Goal: Task Accomplishment & Management: Manage account settings

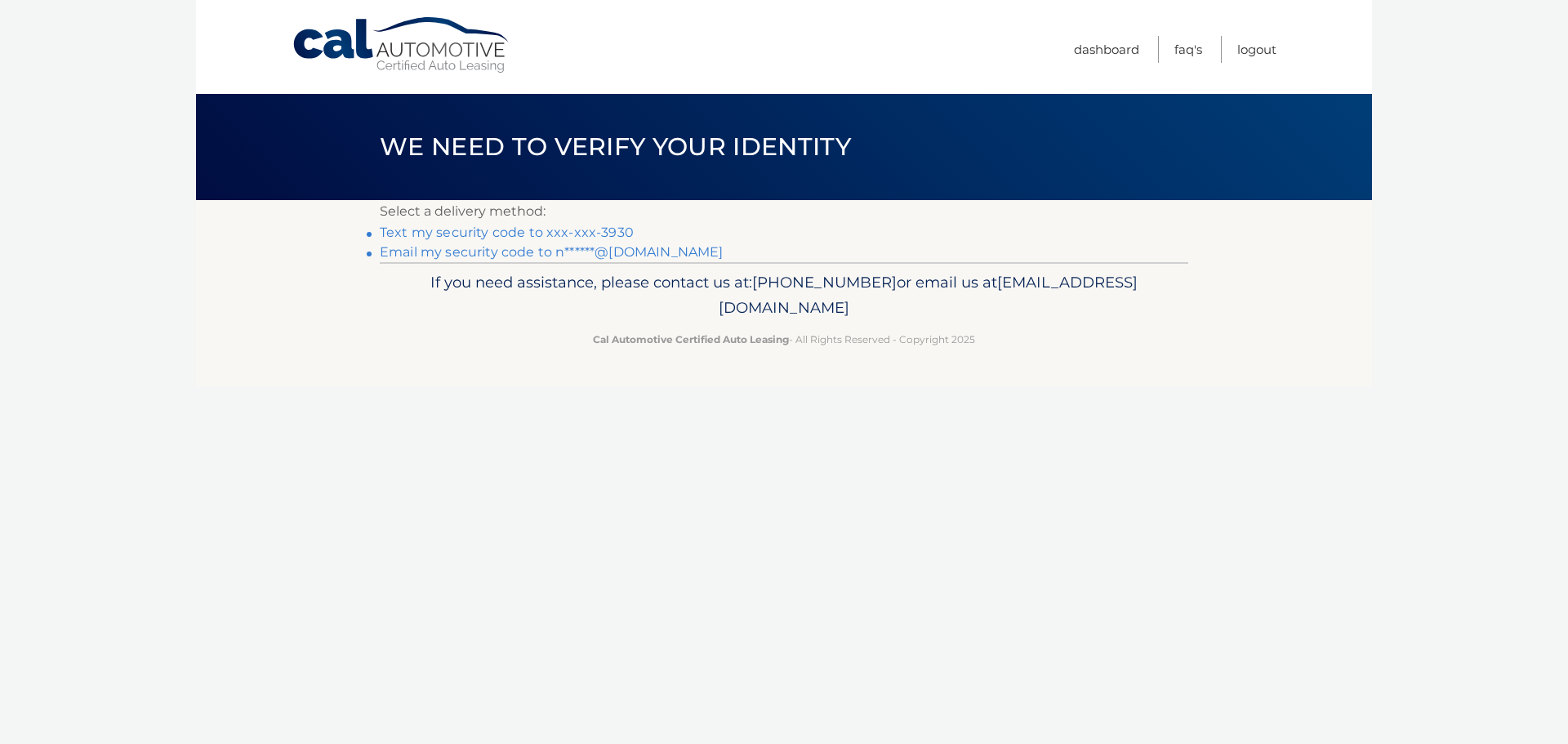
click at [627, 236] on link "Text my security code to xxx-xxx-3930" at bounding box center [507, 232] width 254 height 15
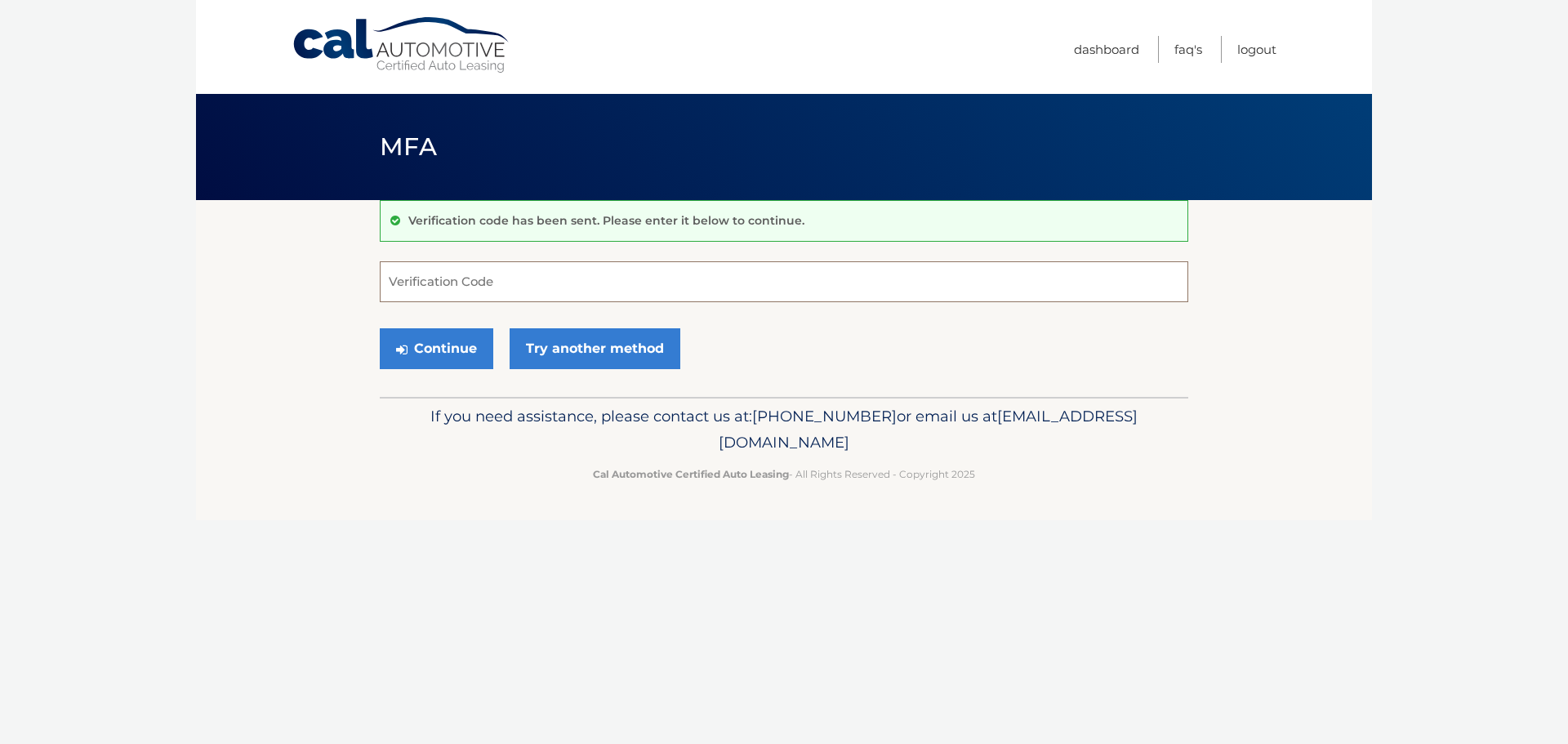
click at [499, 284] on input "Verification Code" at bounding box center [783, 282] width 808 height 41
type input "404331"
click at [460, 342] on button "Continue" at bounding box center [436, 349] width 114 height 41
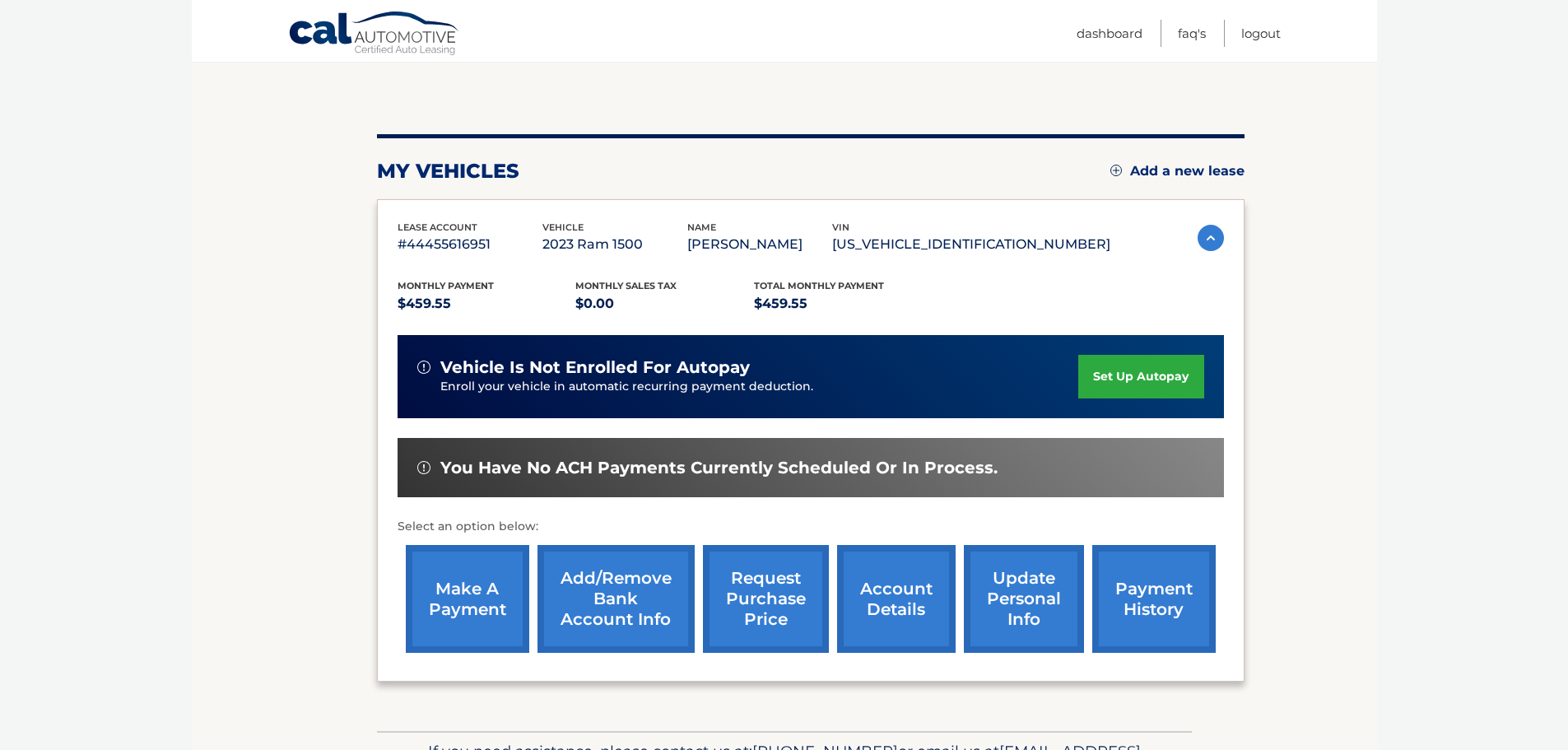
scroll to position [164, 0]
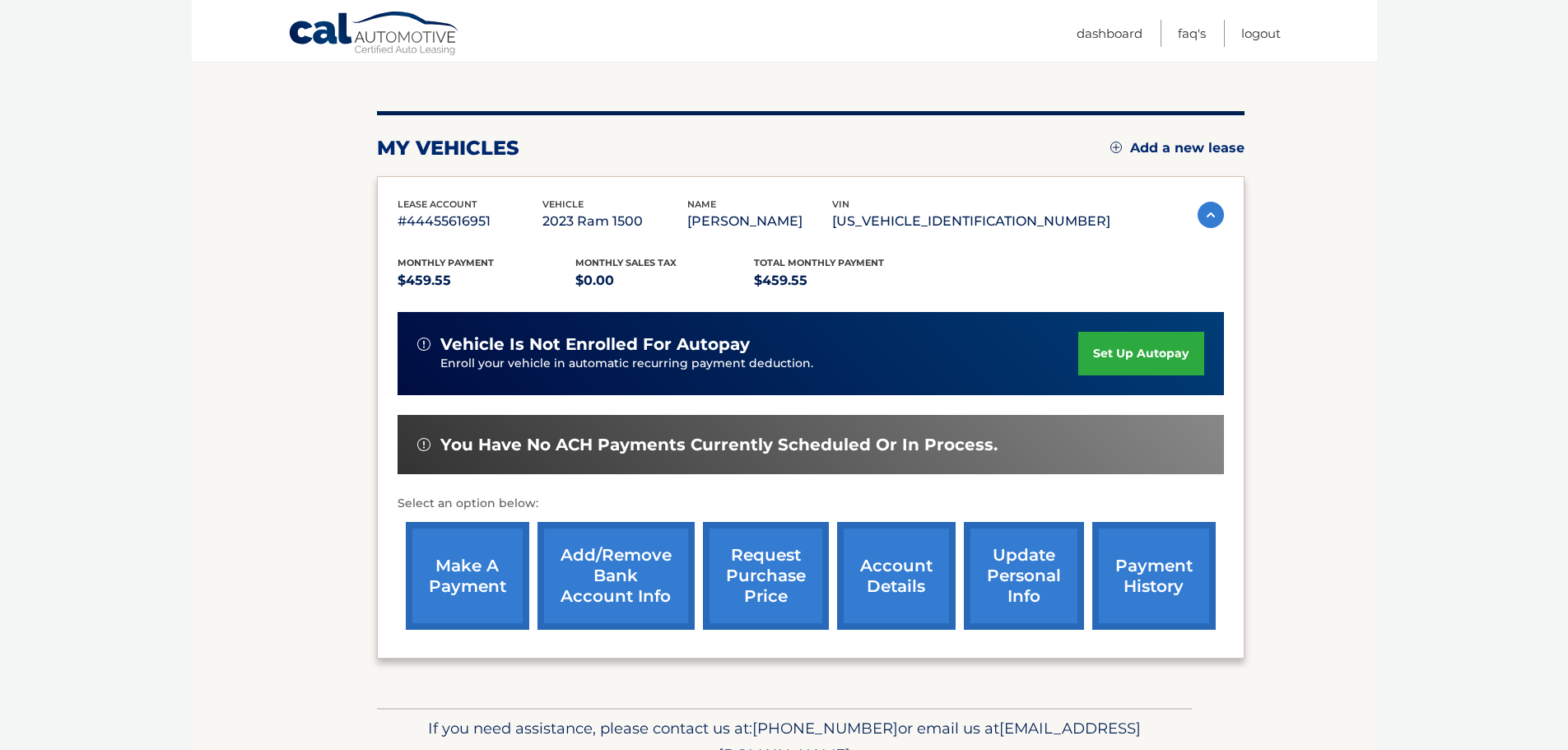
click at [449, 566] on link "make a payment" at bounding box center [467, 576] width 124 height 108
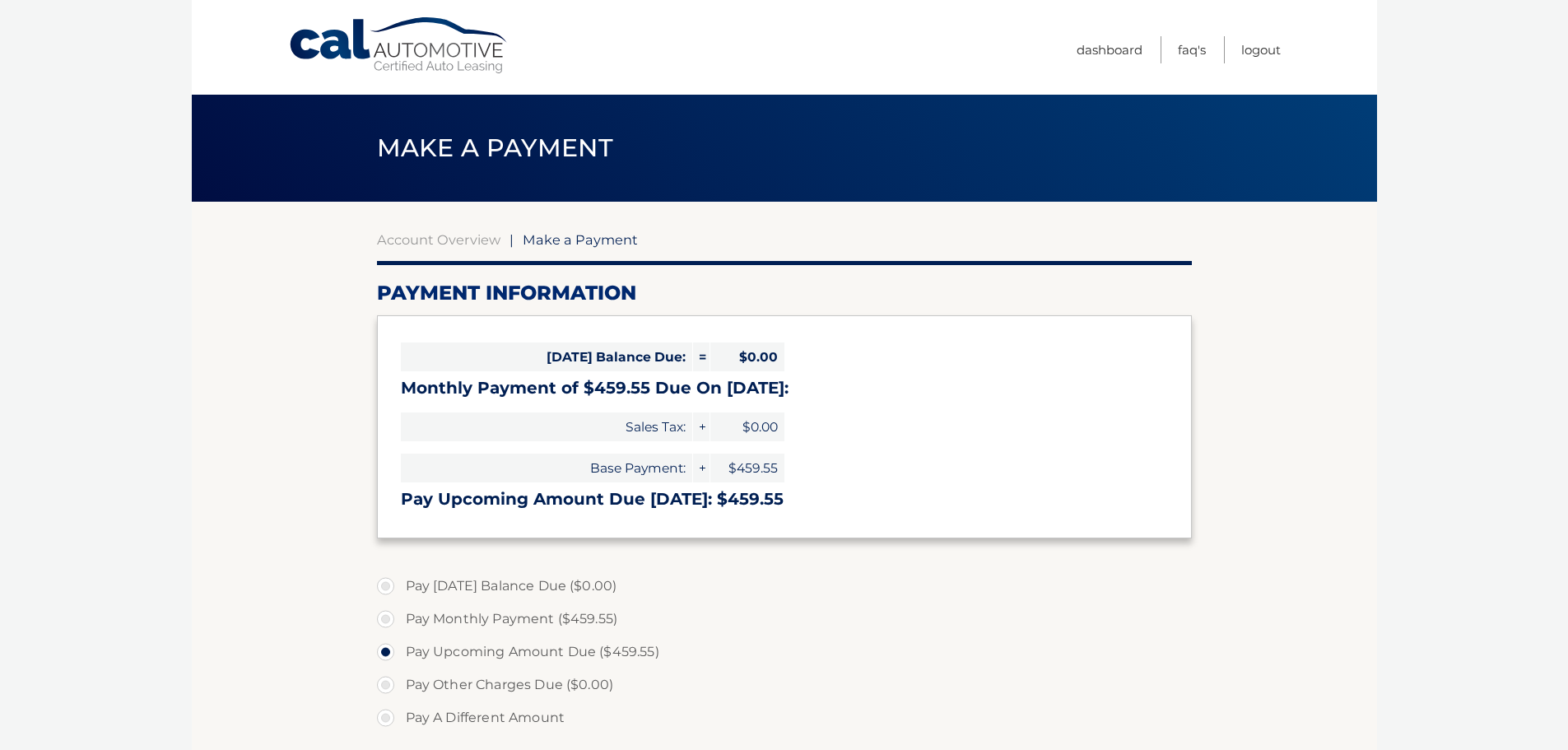
select select "YjM5NDFiNTUtNDM3My00ZGY5LTgzNGYtNmNlYjdjZjY5YmEw"
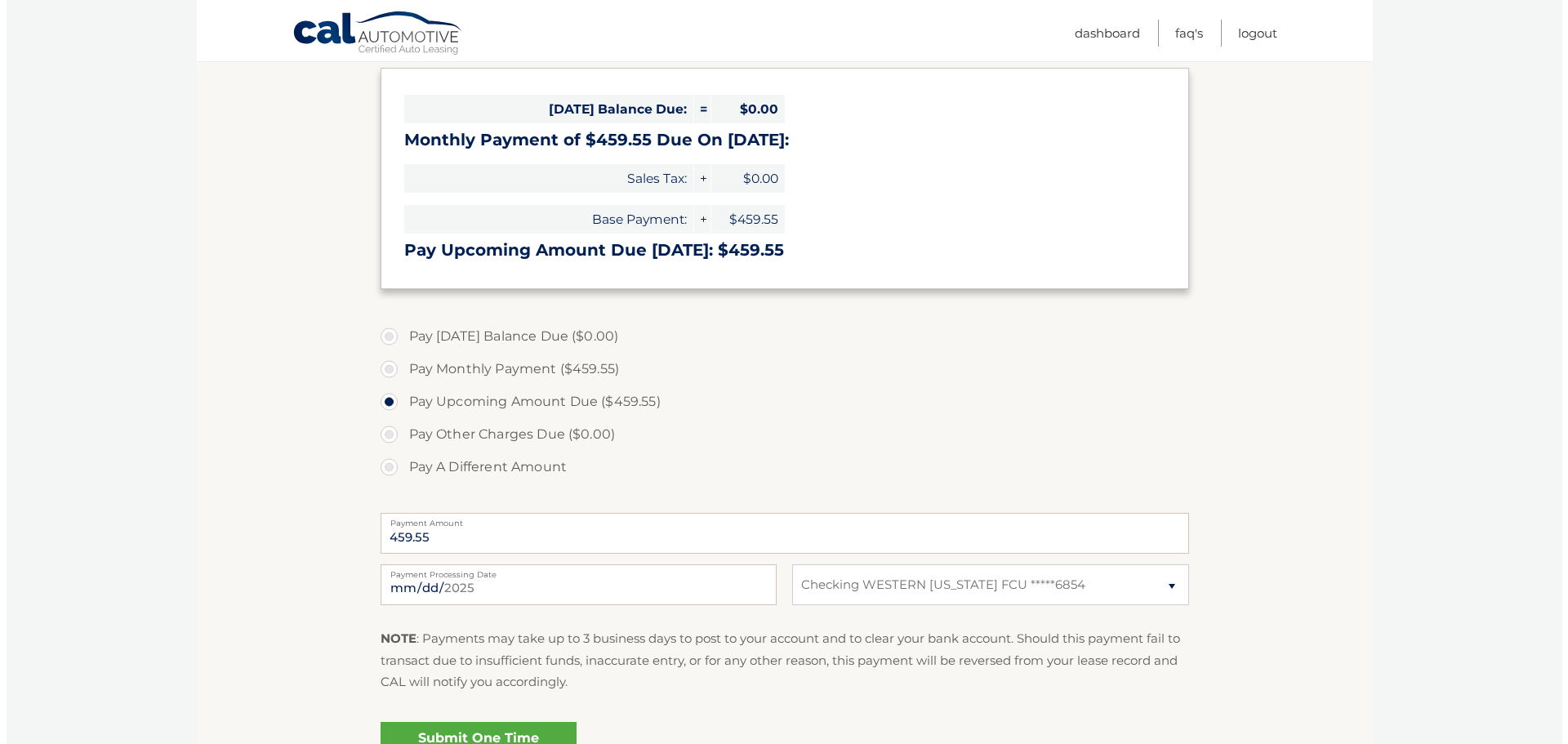
scroll to position [327, 0]
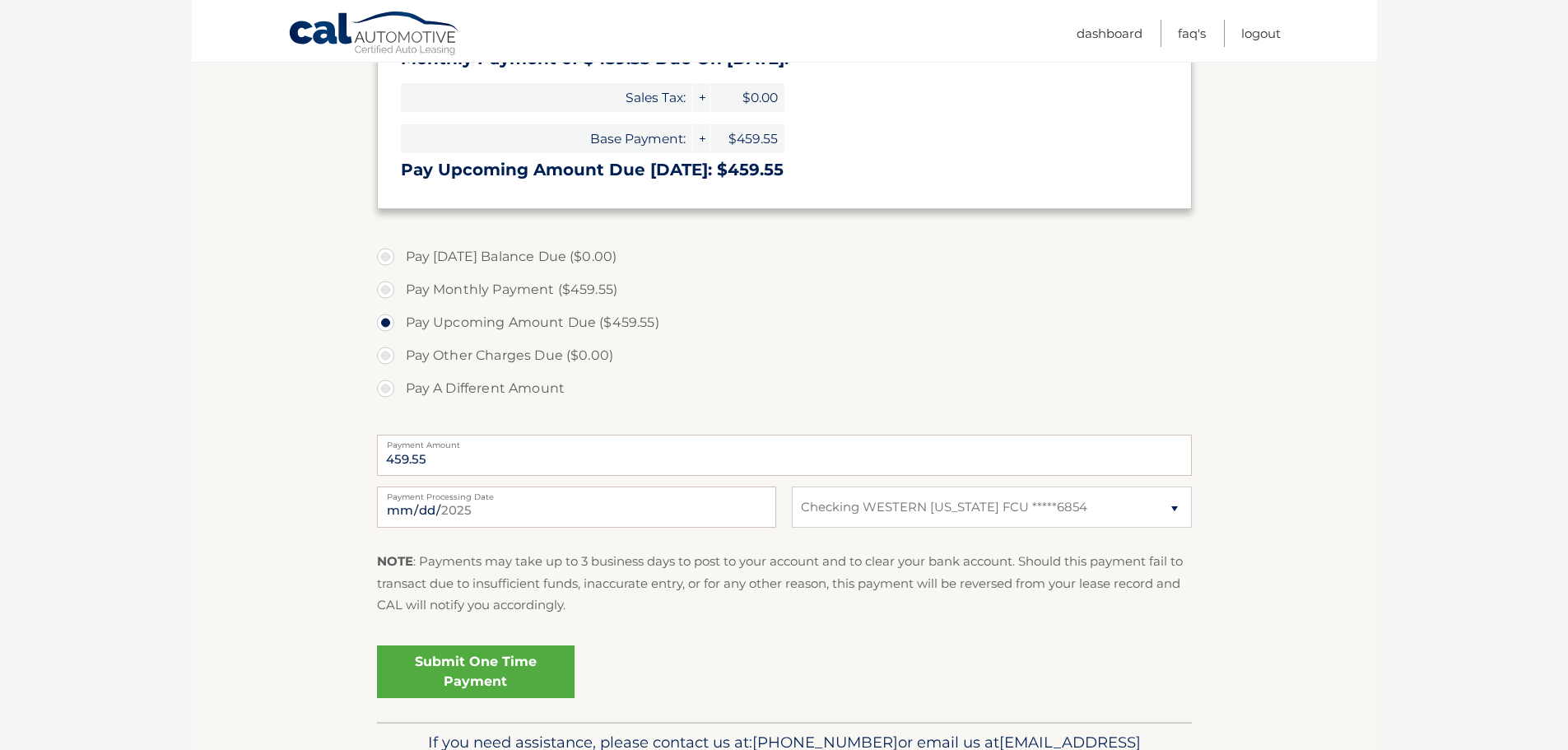
click at [490, 679] on link "Submit One Time Payment" at bounding box center [475, 671] width 198 height 52
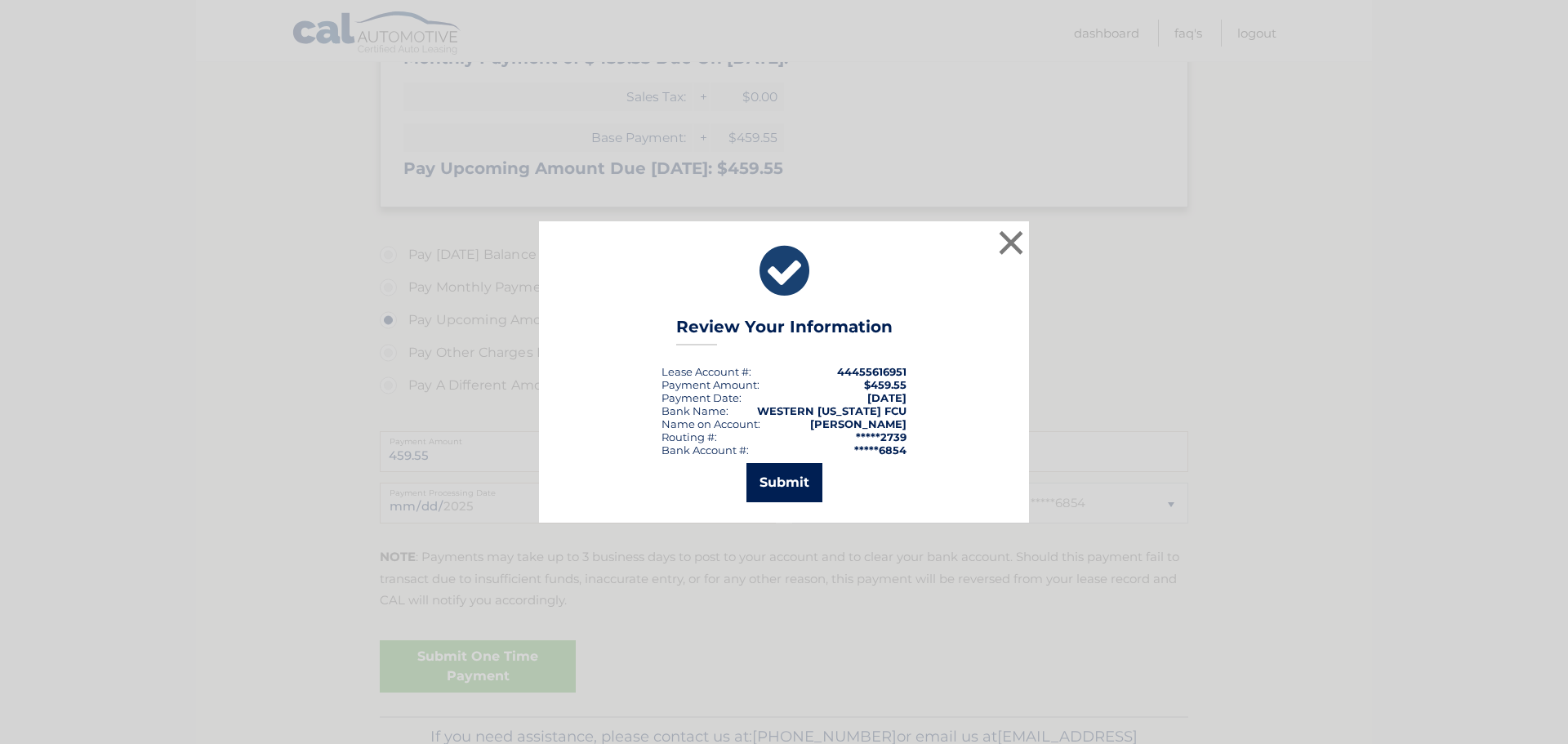
click at [799, 487] on button "Submit" at bounding box center [784, 483] width 76 height 39
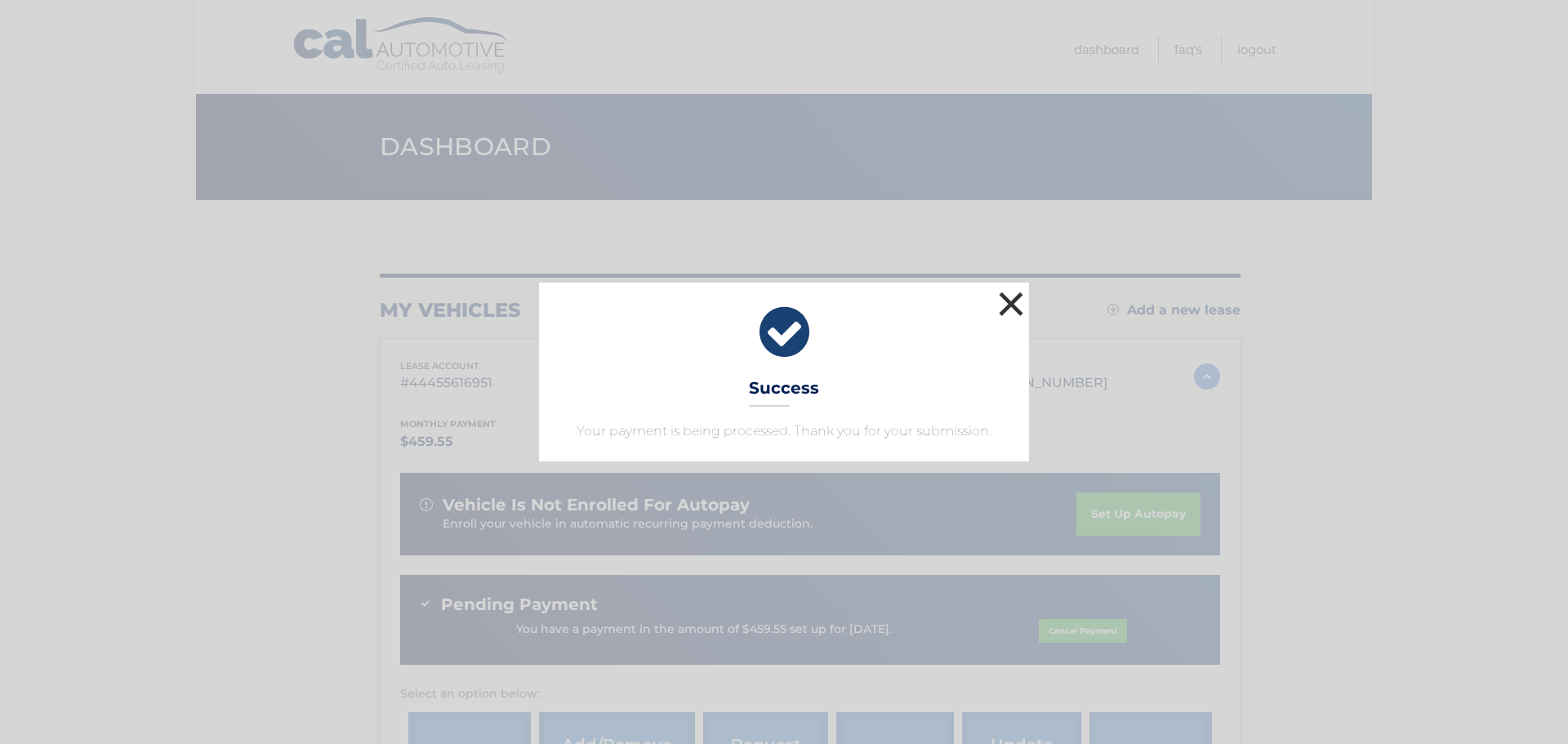
click at [1013, 295] on button "×" at bounding box center [1010, 304] width 32 height 32
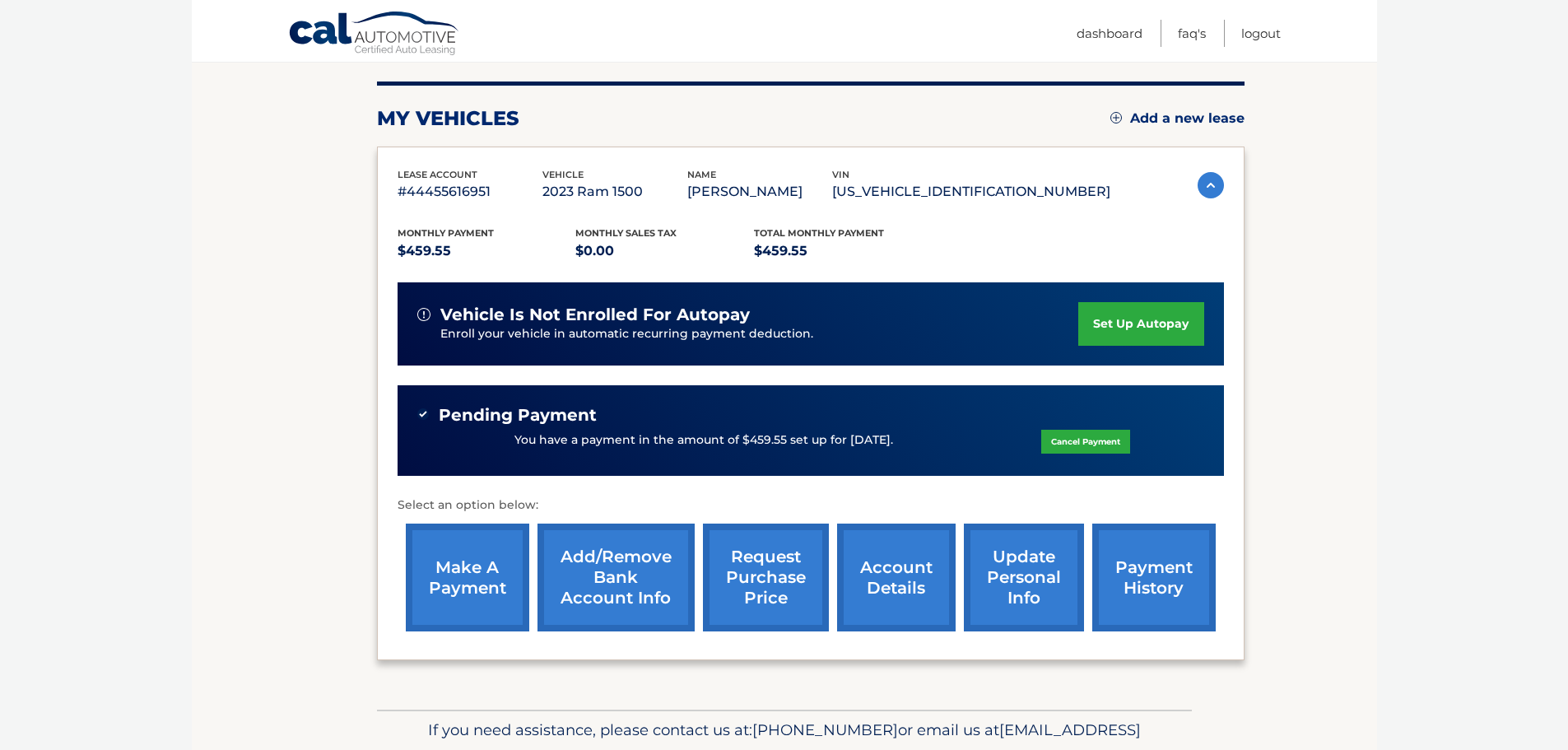
scroll to position [164, 0]
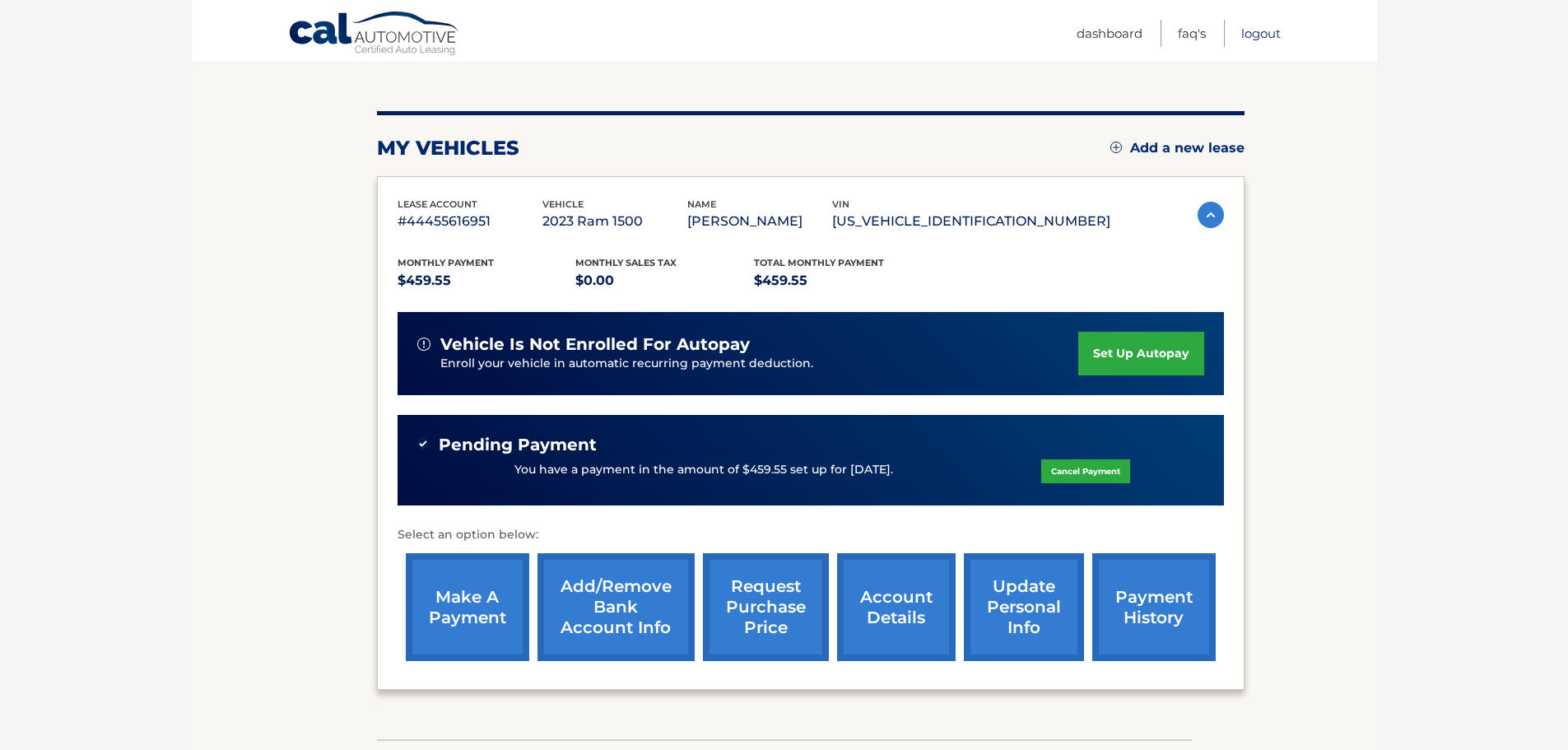
click at [1263, 36] on link "Logout" at bounding box center [1261, 33] width 40 height 27
